Goal: Find contact information: Find contact information

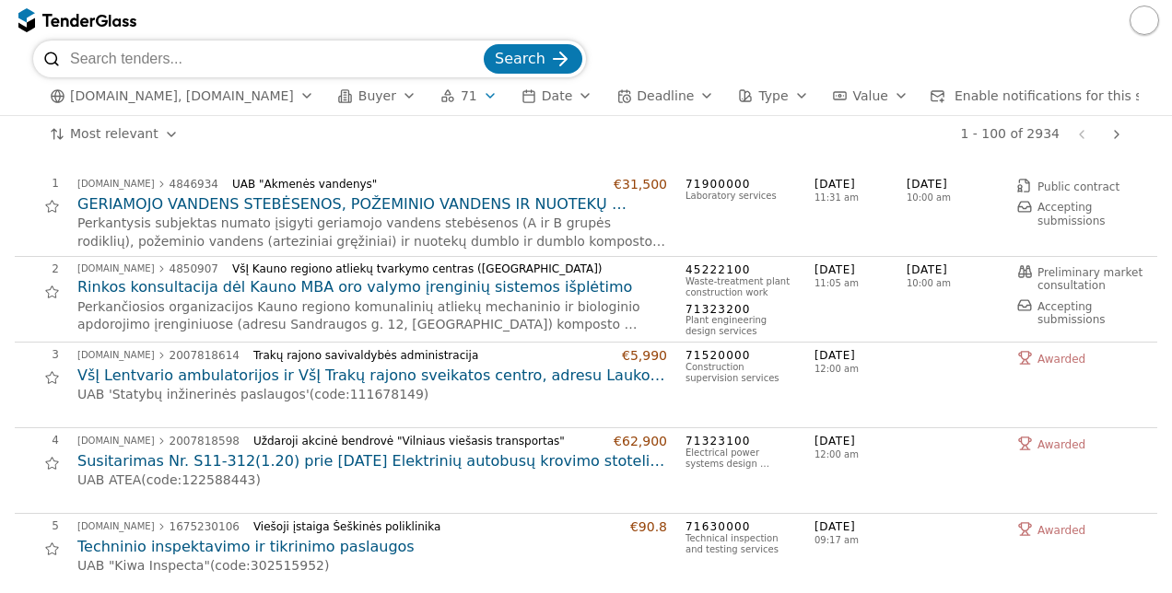
click at [298, 199] on h2 "GERIAMOJO VANDENS STEBĖSENOS, POŽEMINIO VANDENS IR NUOTEKŲ DUMBLO IR DUMBLO KOM…" at bounding box center [372, 204] width 590 height 20
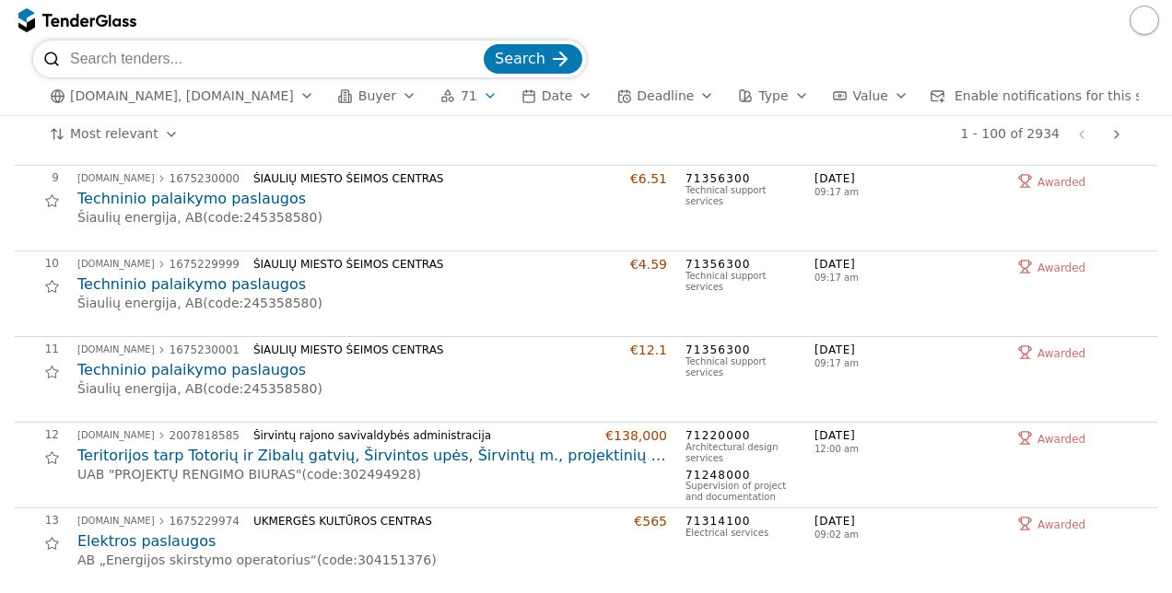
scroll to position [737, 0]
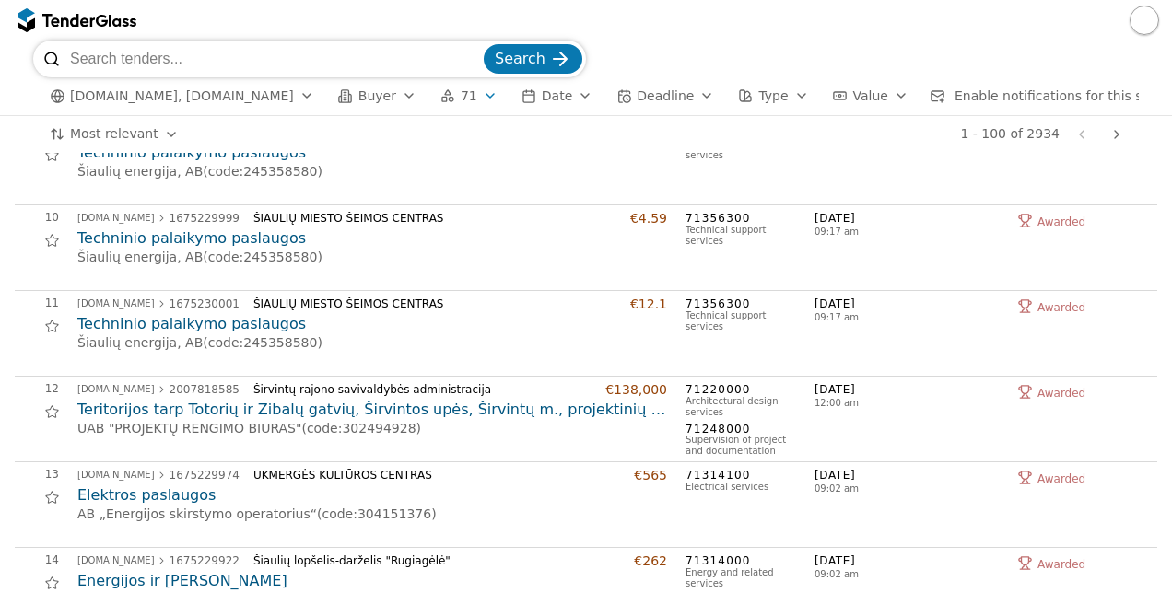
click at [211, 407] on h2 "Teritorijos tarp Totorių ir Zibalų gatvių, Širvintos upės, Širvintų m., projekt…" at bounding box center [372, 410] width 590 height 20
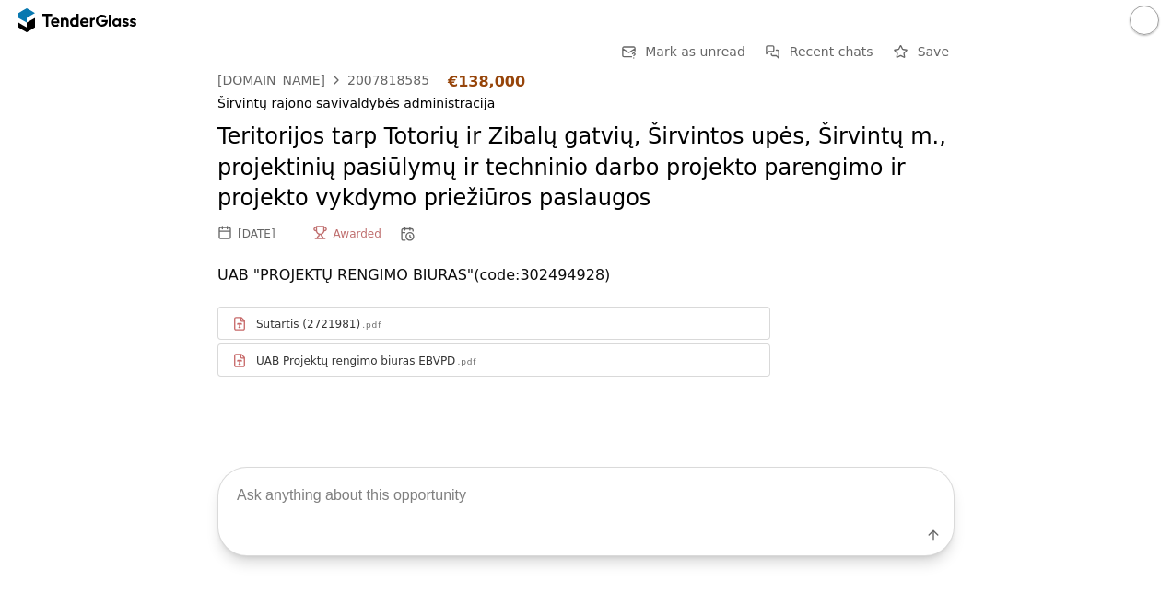
click at [274, 326] on div "Sutartis (2721981)" at bounding box center [308, 324] width 104 height 15
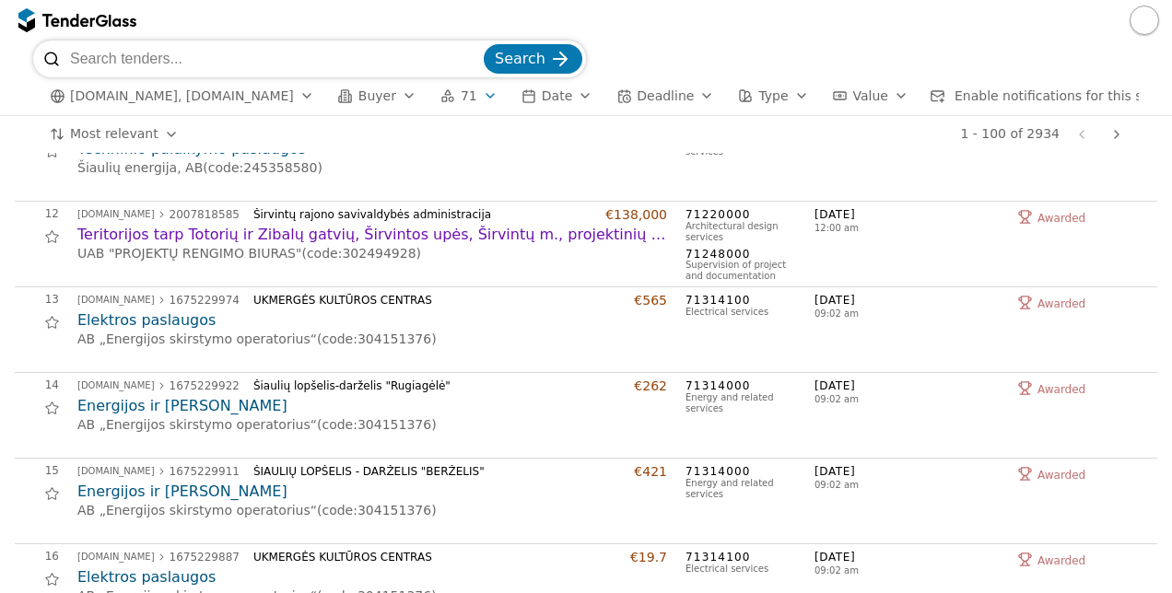
scroll to position [921, 0]
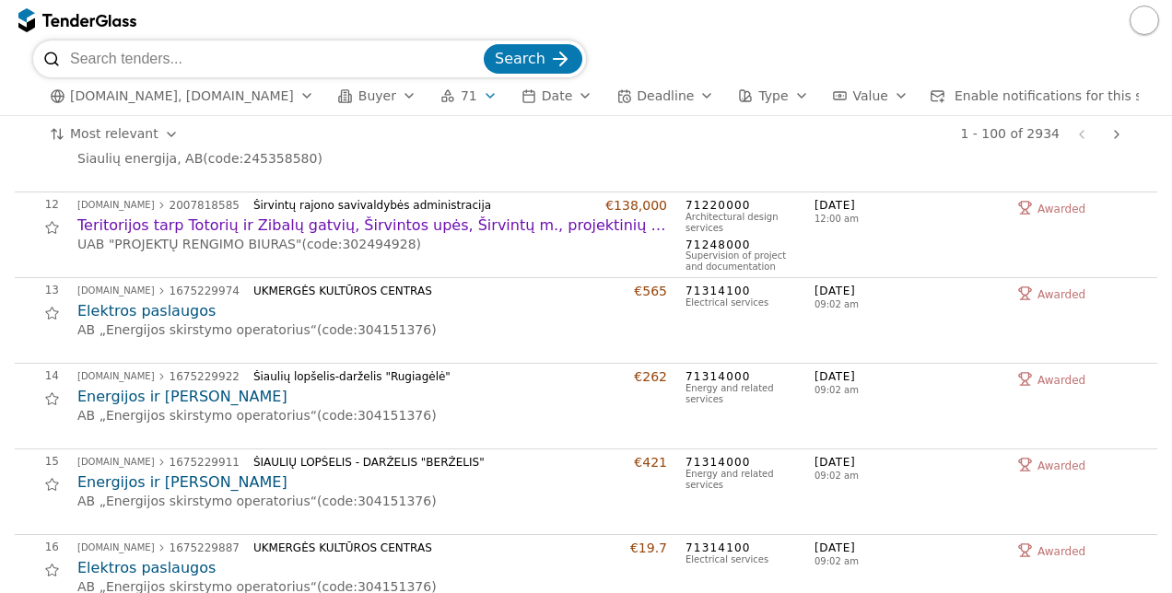
click at [398, 226] on h2 "Teritorijos tarp Totorių ir Zibalų gatvių, Širvintos upės, Širvintų m., projekt…" at bounding box center [372, 226] width 590 height 20
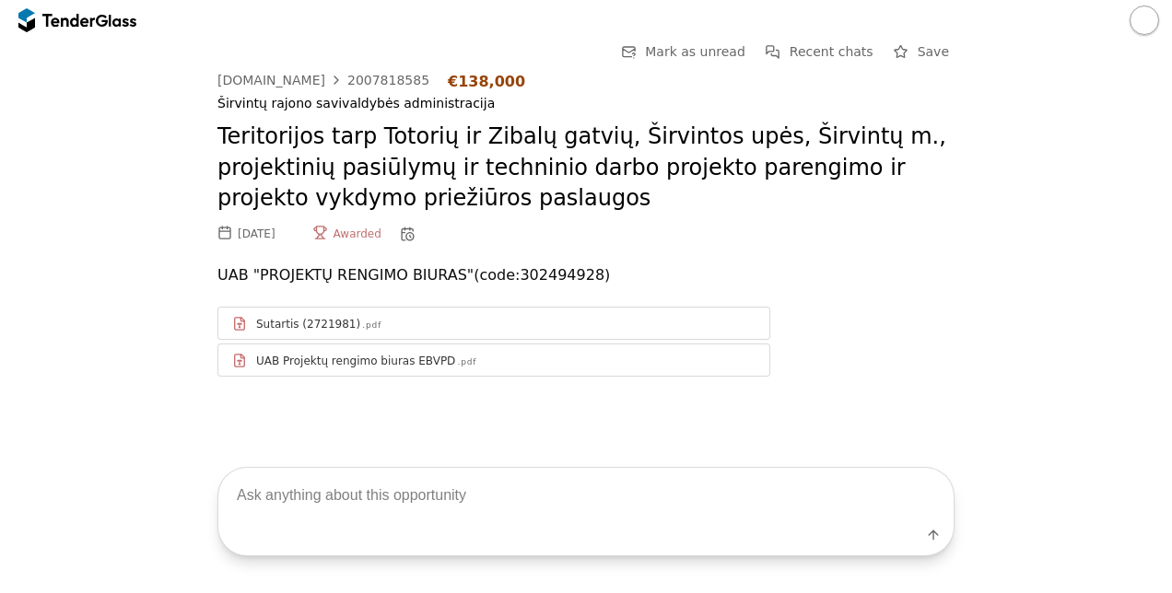
click at [365, 356] on div "UAB Projektų rengimo biuras EBVPD" at bounding box center [355, 361] width 199 height 15
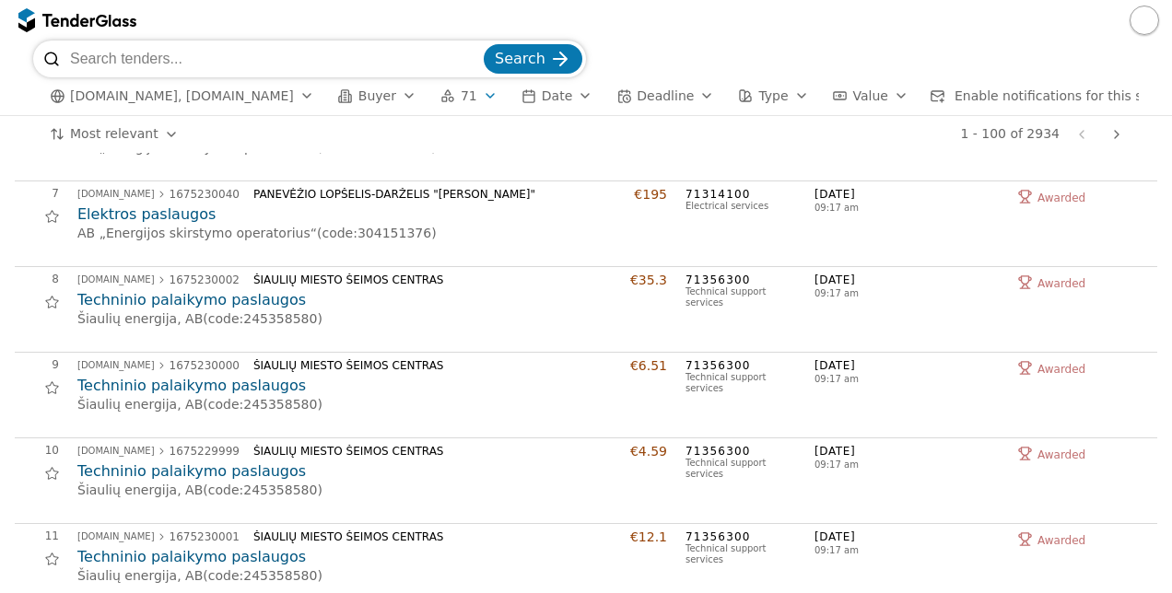
scroll to position [645, 0]
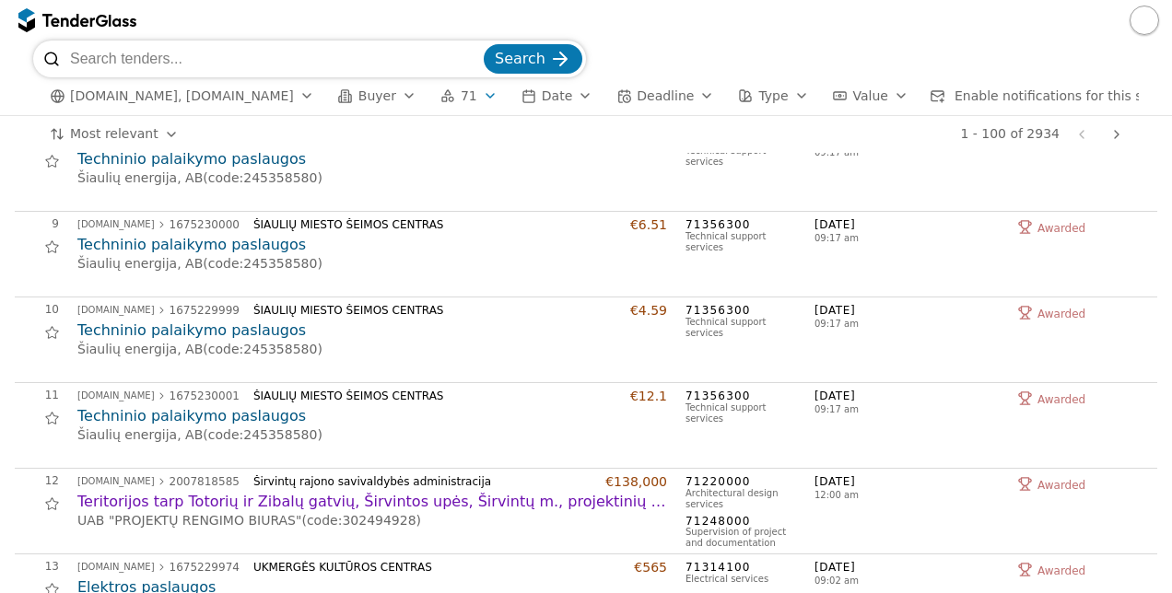
click at [473, 502] on h2 "Teritorijos tarp Totorių ir Zibalų gatvių, Širvintos upės, Širvintų m., projekt…" at bounding box center [372, 502] width 590 height 20
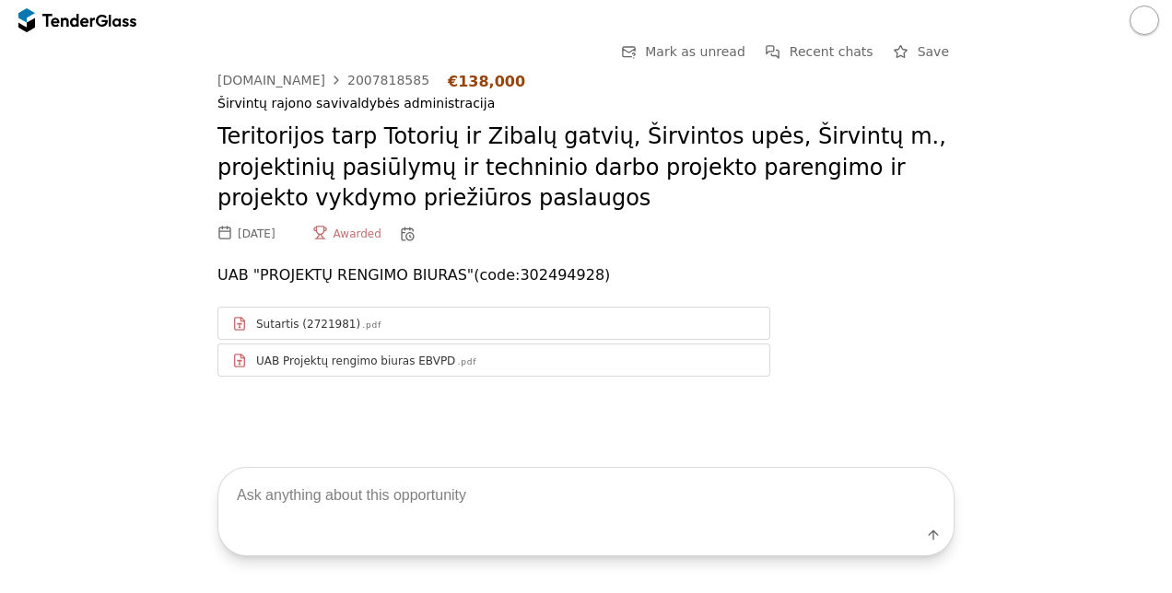
click at [334, 76] on div at bounding box center [336, 80] width 44 height 48
